Goal: Obtain resource: Obtain resource

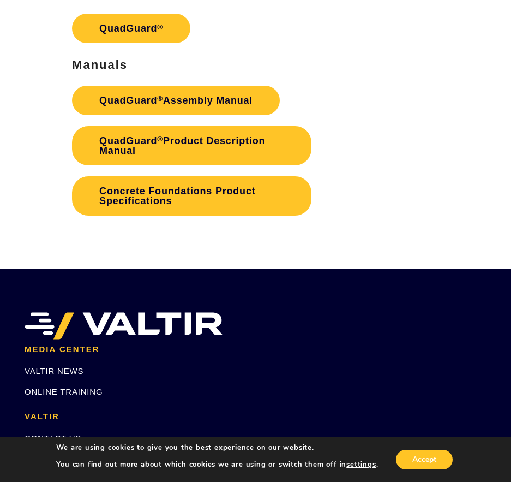
scroll to position [2020, 0]
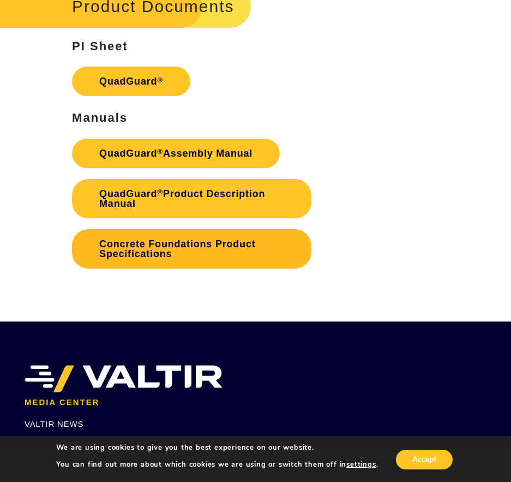
click at [213, 242] on link "Concrete Foundations Product Specifications" at bounding box center [192, 248] width 240 height 39
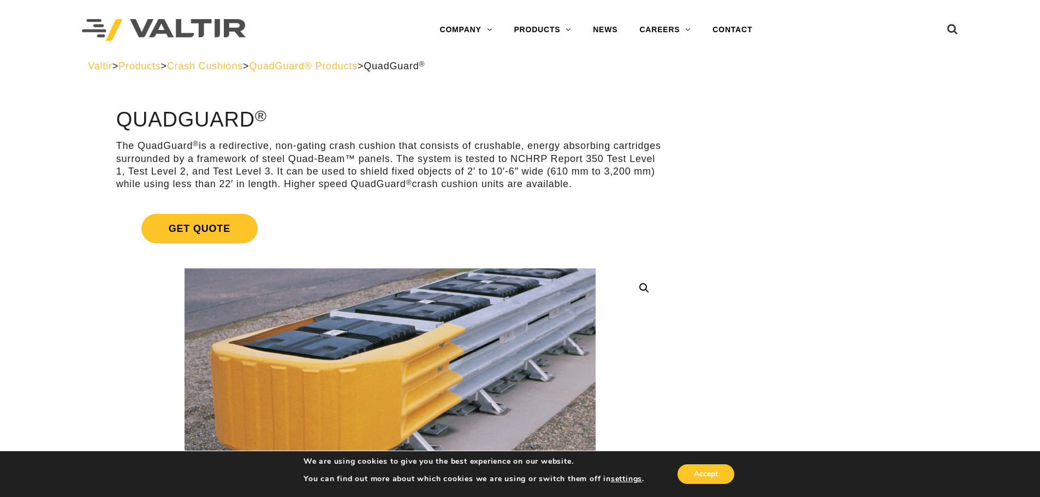
click at [345, 67] on span "QuadGuard® Products" at bounding box center [303, 66] width 109 height 11
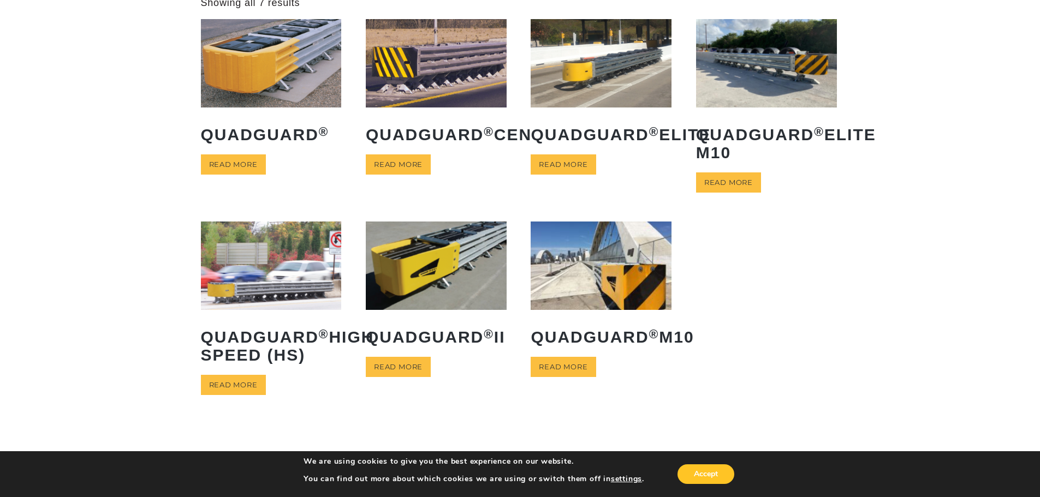
scroll to position [55, 0]
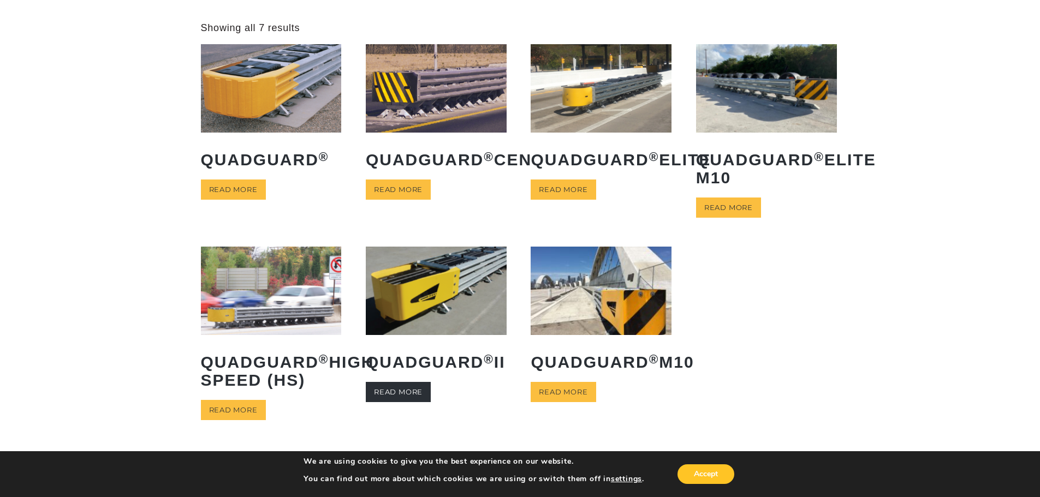
click at [384, 402] on link "Read more" at bounding box center [398, 392] width 65 height 20
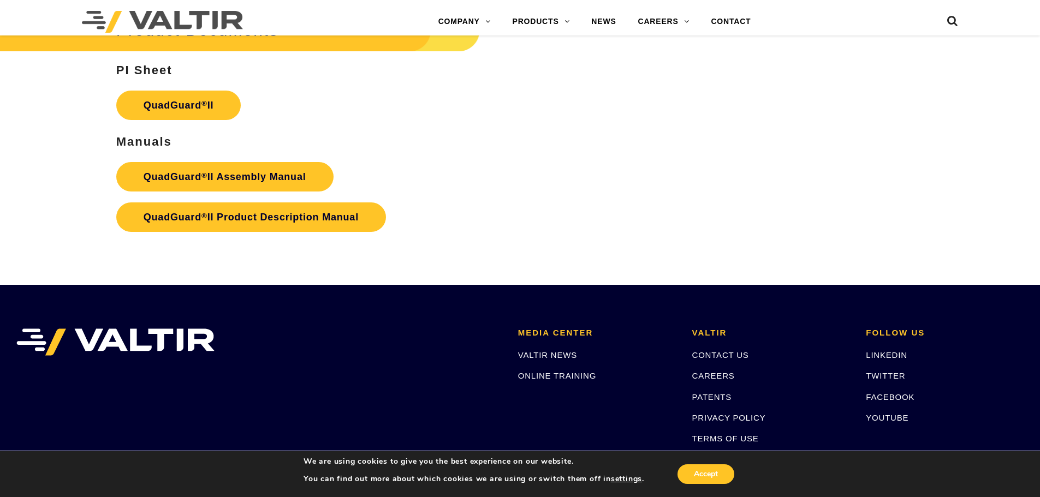
scroll to position [2115, 0]
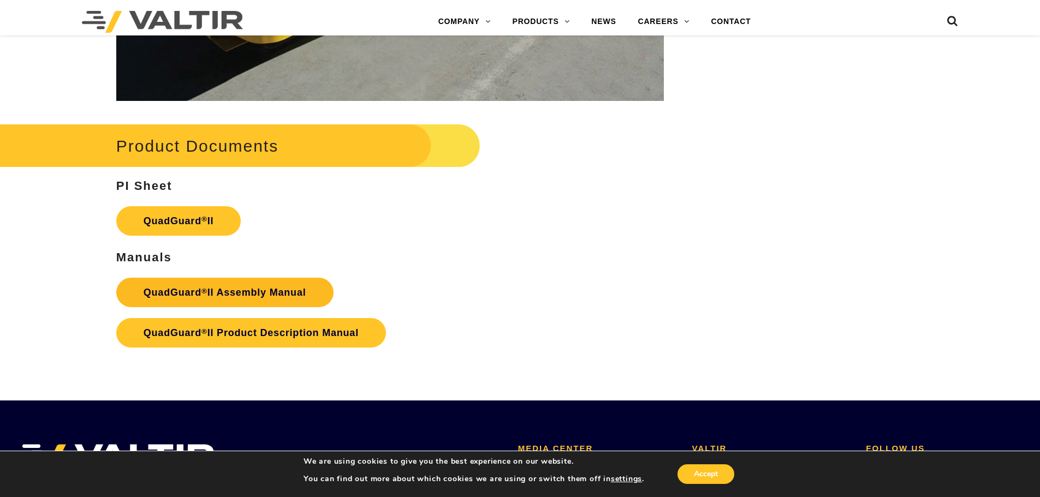
click at [270, 287] on strong "QuadGuard ® II Assembly Manual" at bounding box center [225, 292] width 163 height 11
